Goal: Find specific page/section: Find specific page/section

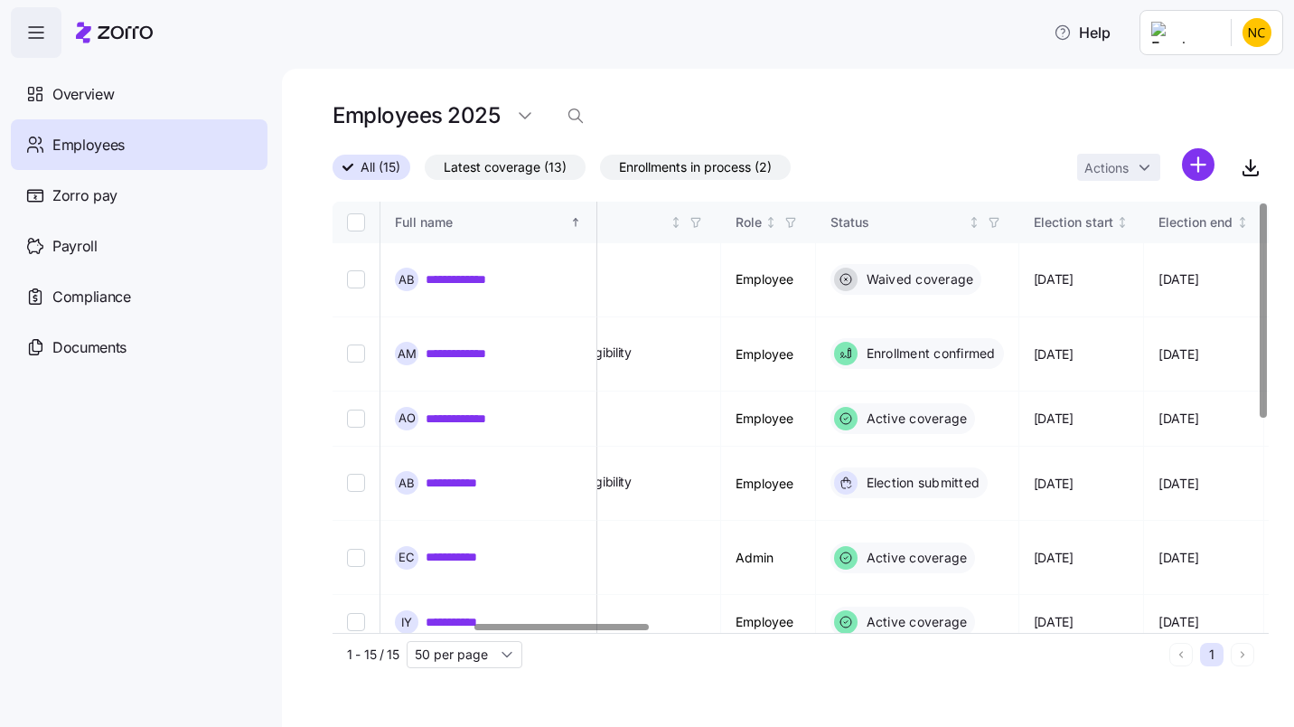
scroll to position [0, 884]
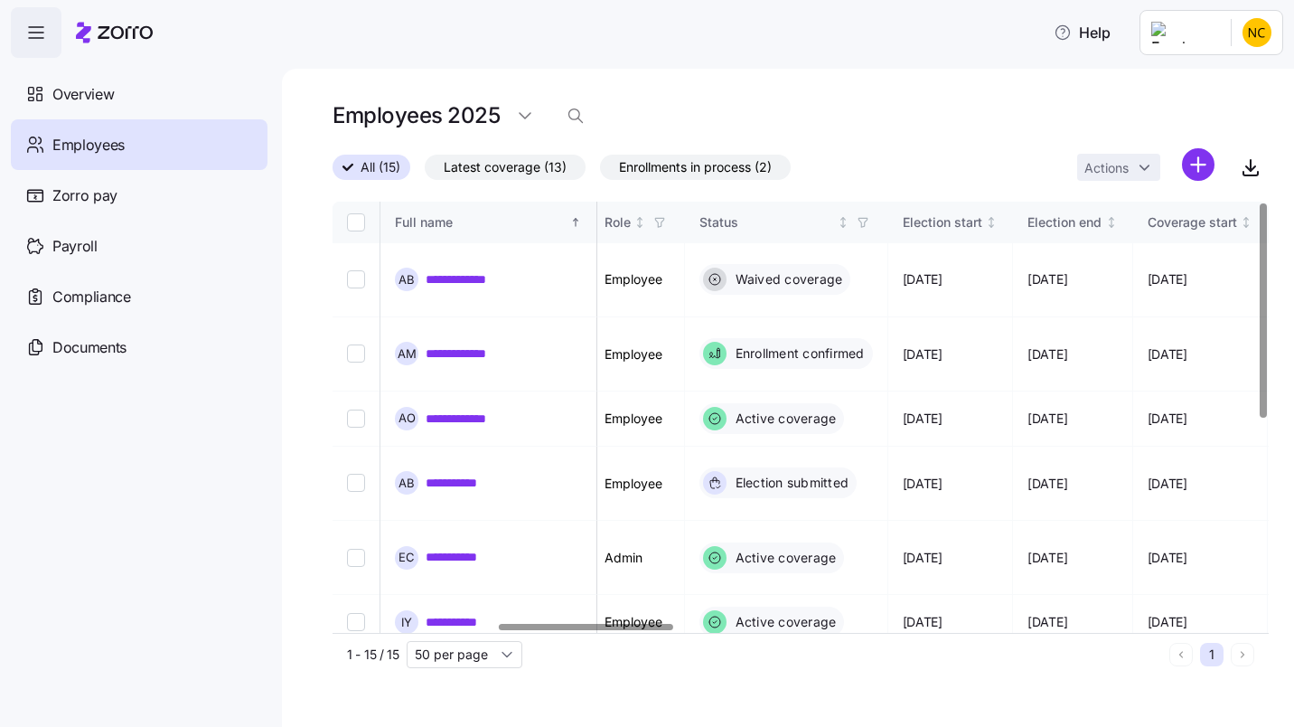
click at [638, 624] on div at bounding box center [586, 627] width 174 height 6
